Goal: Use online tool/utility: Utilize a website feature to perform a specific function

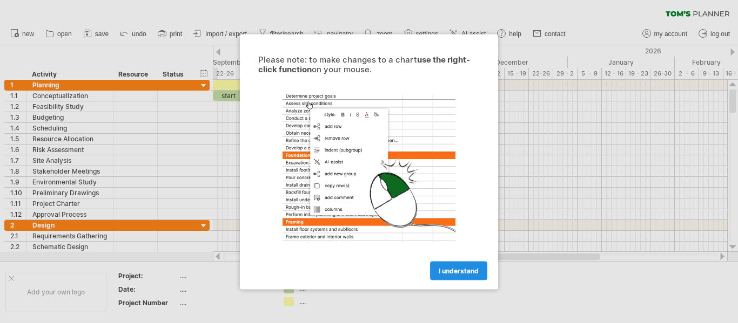
click at [468, 269] on span "I understand" at bounding box center [458, 271] width 40 height 8
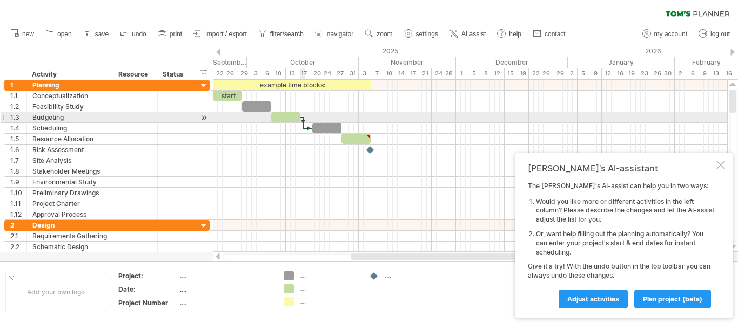
click at [302, 121] on div at bounding box center [302, 123] width 3 height 12
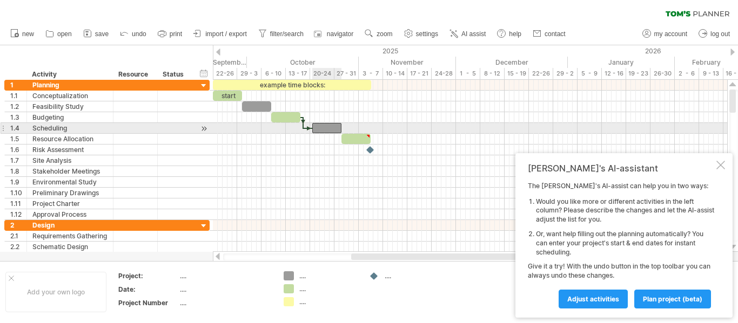
click at [316, 127] on div at bounding box center [326, 128] width 29 height 10
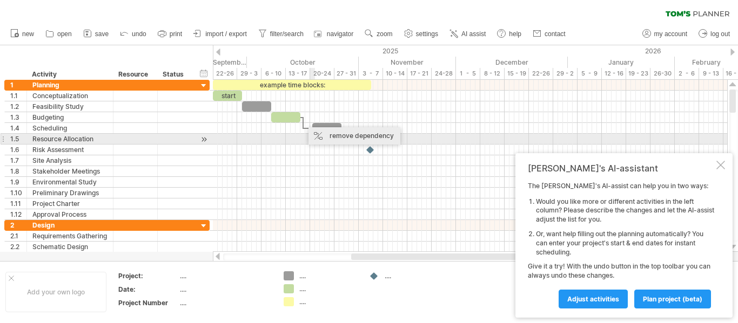
click at [359, 139] on div "remove dependency" at bounding box center [354, 135] width 92 height 17
type textarea "**********"
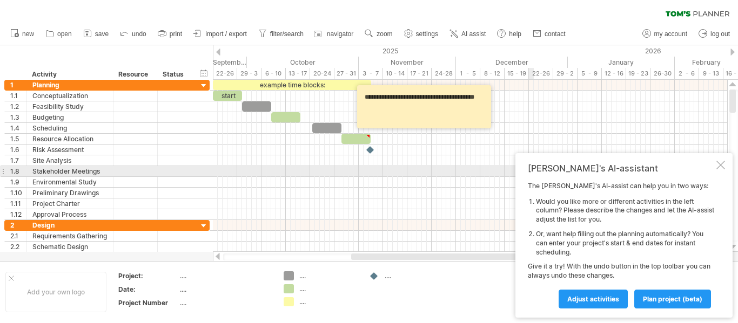
click at [720, 163] on div at bounding box center [720, 165] width 9 height 9
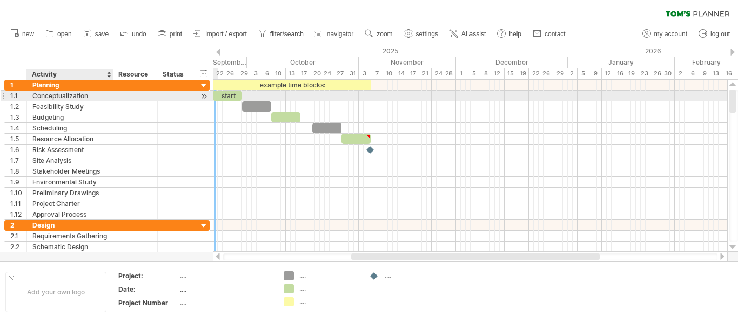
click at [73, 96] on div "Conceptualization" at bounding box center [69, 96] width 75 height 10
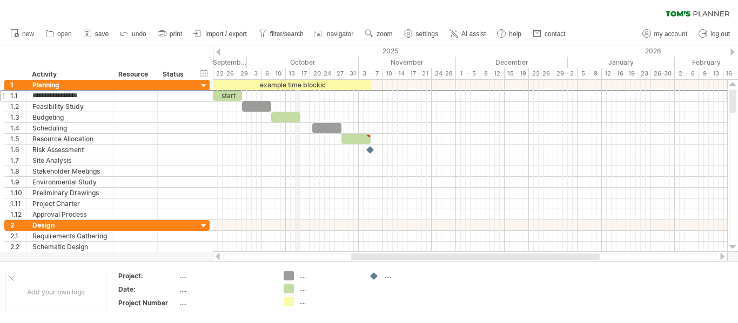
click at [300, 60] on div "October" at bounding box center [303, 62] width 112 height 11
click at [225, 60] on div "September" at bounding box center [193, 62] width 107 height 11
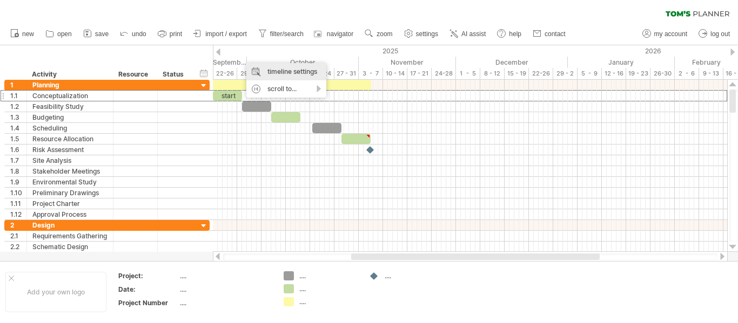
click at [261, 67] on div "timeline settings" at bounding box center [286, 71] width 80 height 17
select select "*"
select select "**"
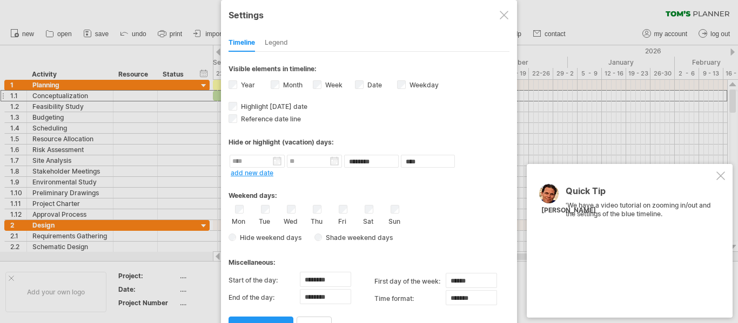
click at [722, 178] on div at bounding box center [720, 176] width 9 height 9
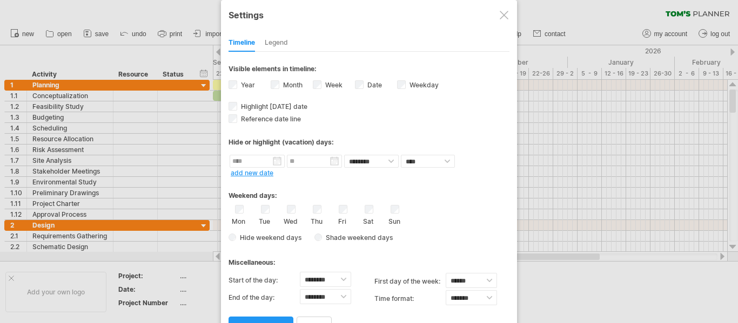
click at [281, 40] on div "Legend" at bounding box center [276, 43] width 23 height 17
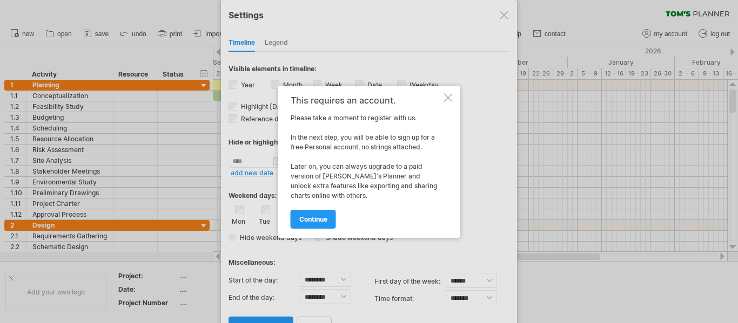
click at [448, 100] on div at bounding box center [448, 97] width 9 height 9
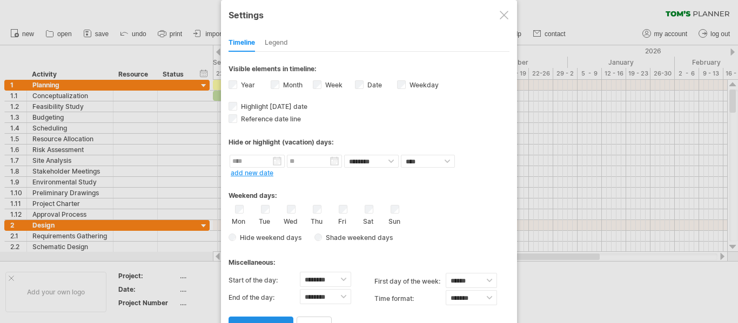
click at [280, 320] on link "apply changes" at bounding box center [260, 326] width 65 height 19
